Goal: Task Accomplishment & Management: Use online tool/utility

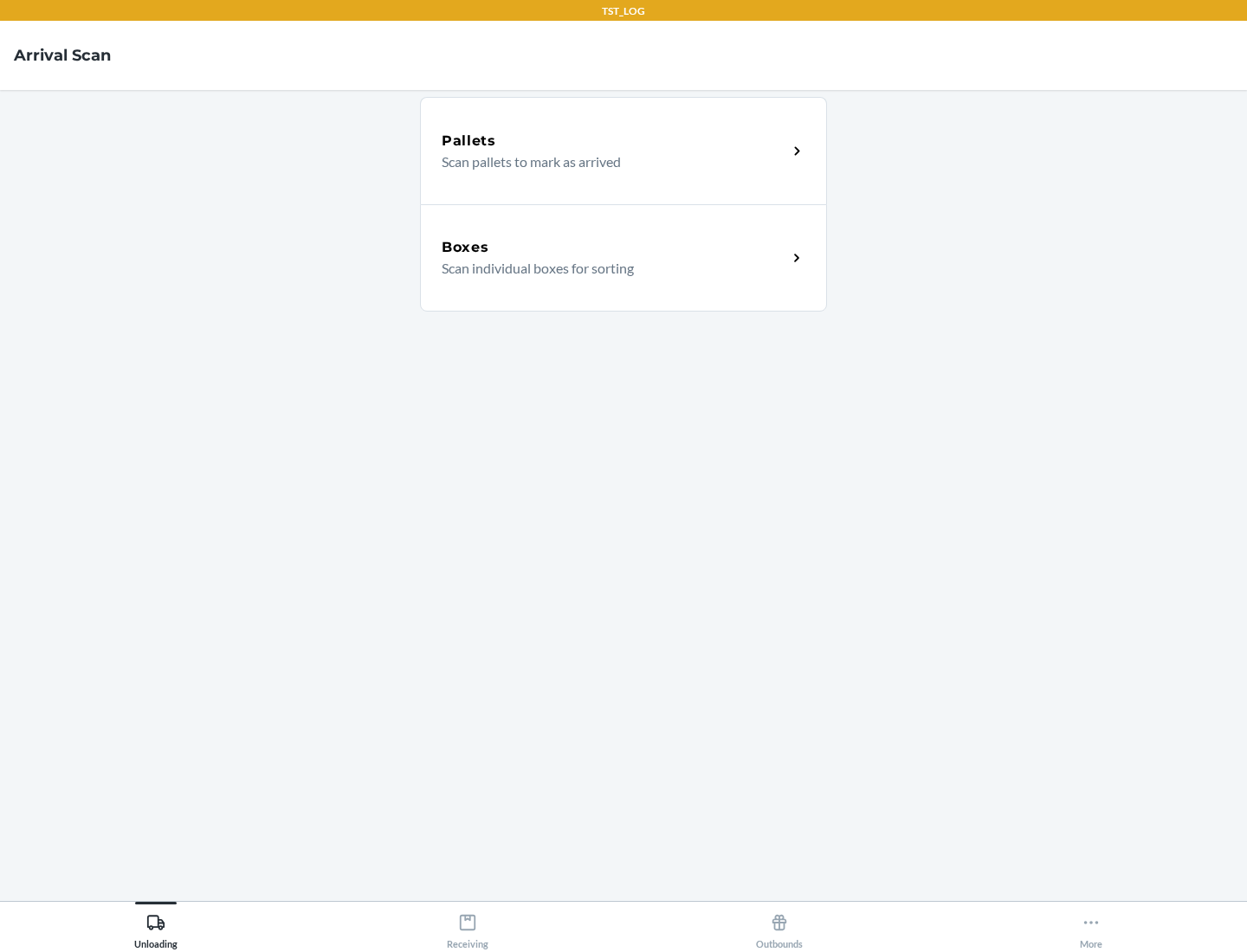
click at [614, 248] on div "Boxes" at bounding box center [614, 248] width 346 height 20
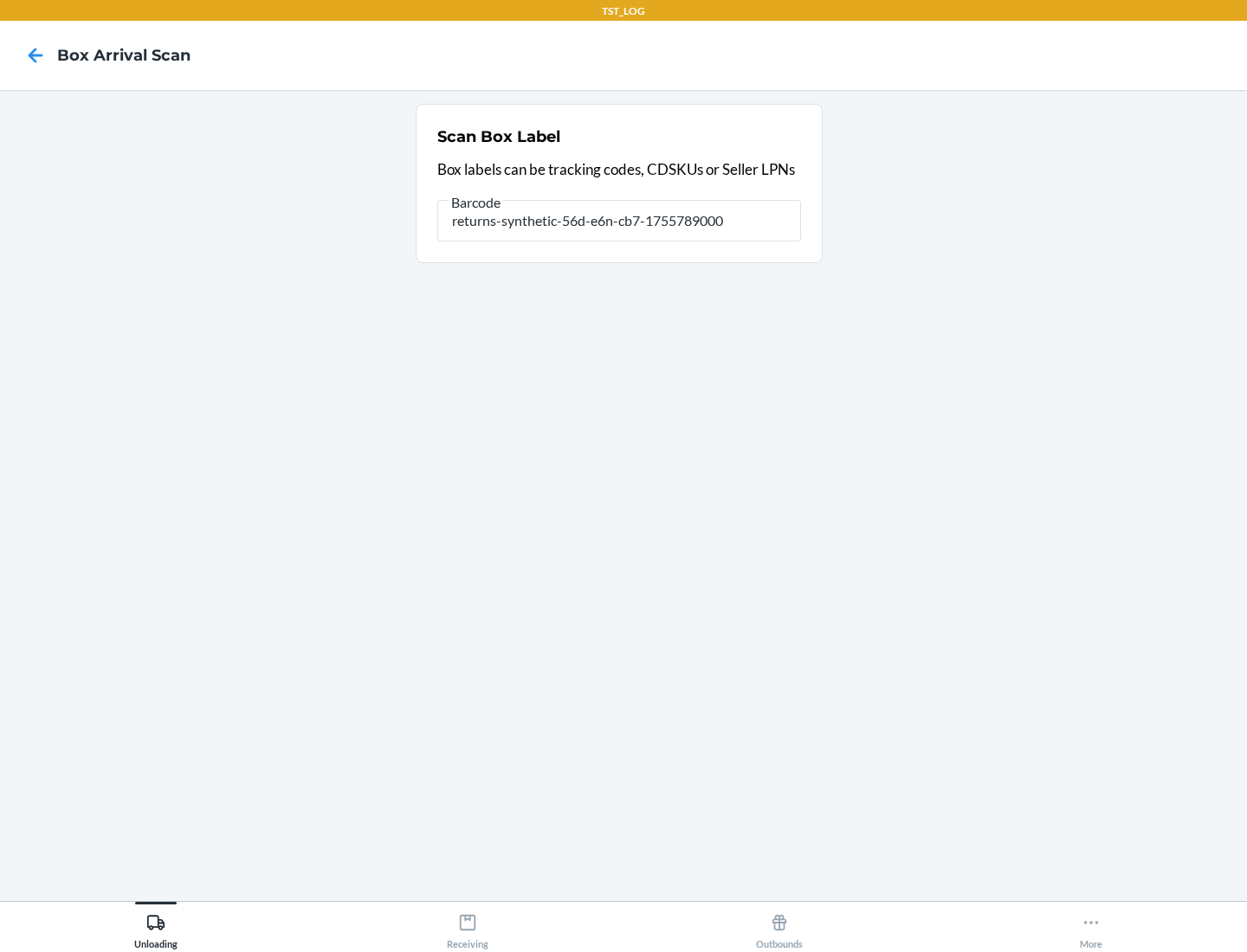
type input "returns-synthetic-56d-e6n-cb7-1755789000"
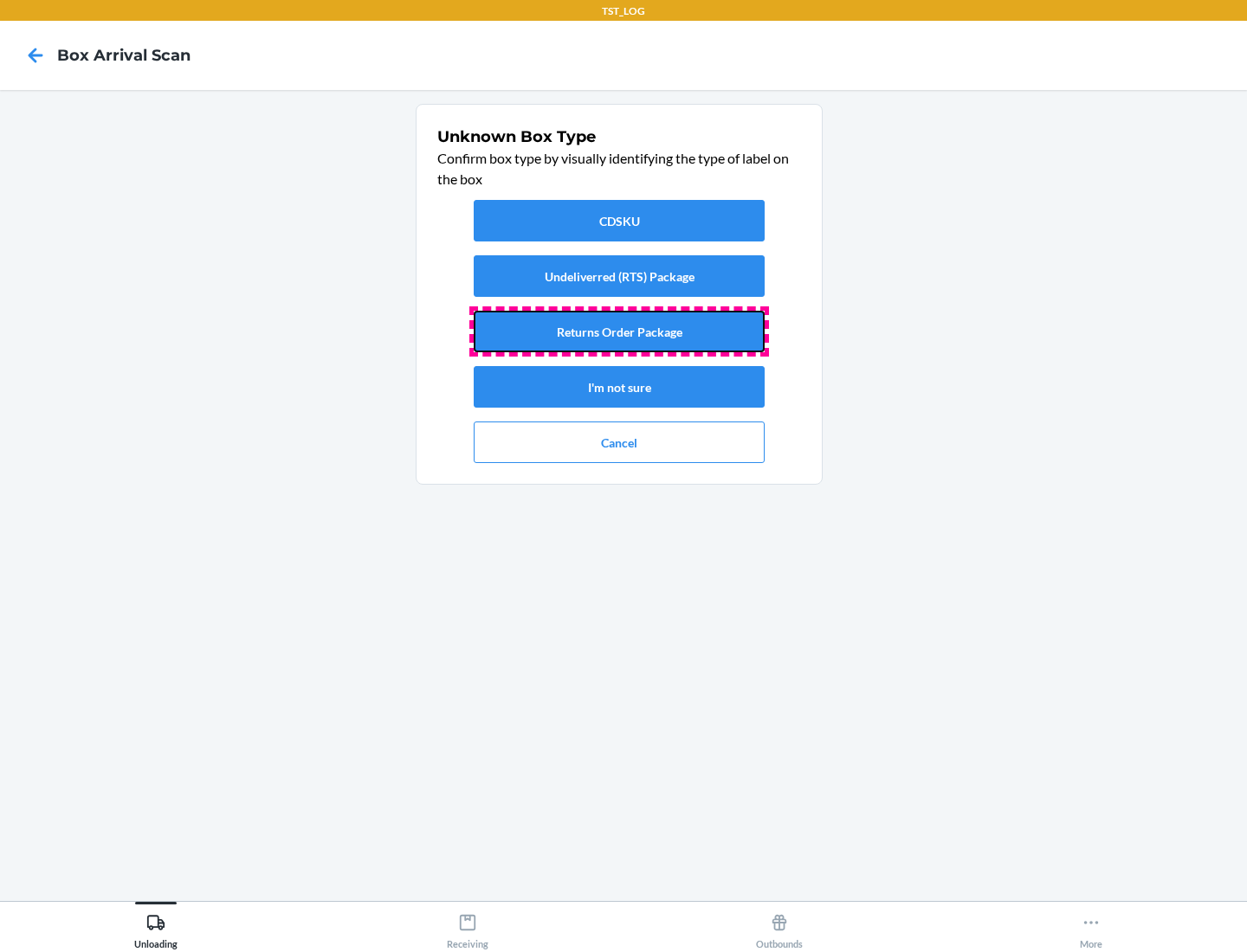
click at [620, 332] on button "Returns Order Package" at bounding box center [619, 332] width 291 height 42
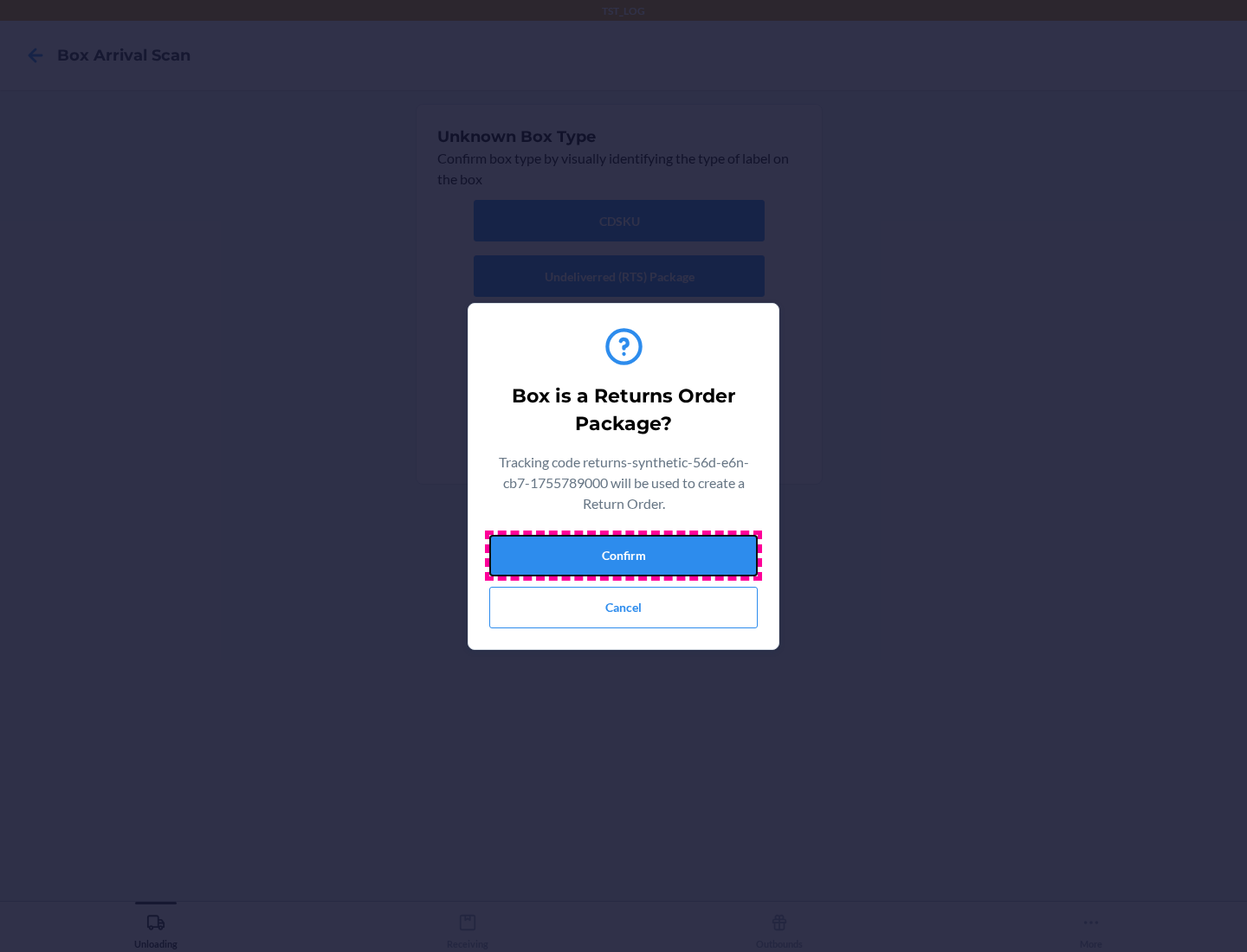
click at [624, 555] on button "Confirm" at bounding box center [624, 555] width 268 height 42
